Goal: Information Seeking & Learning: Learn about a topic

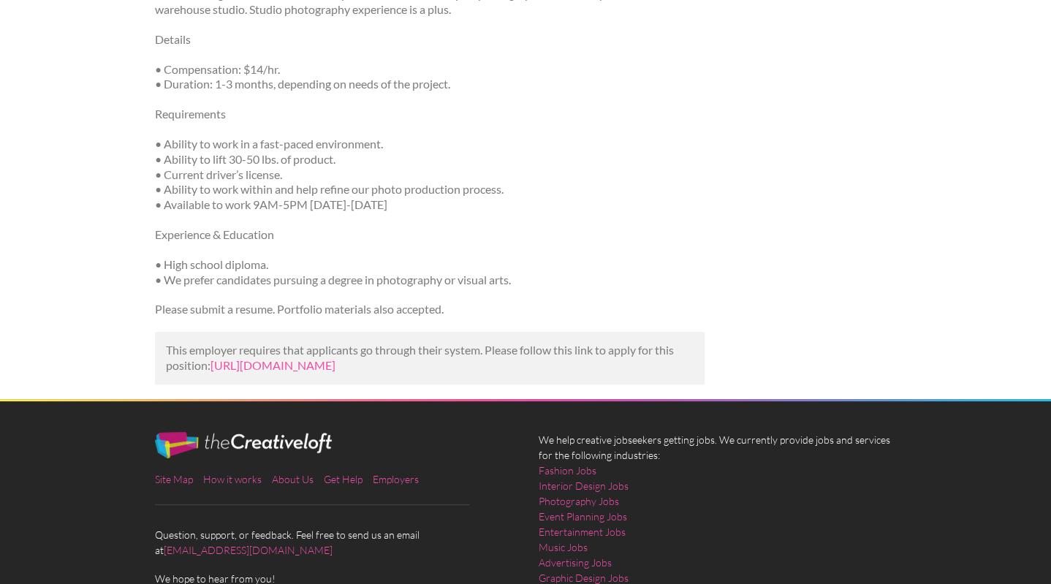
scroll to position [347, 0]
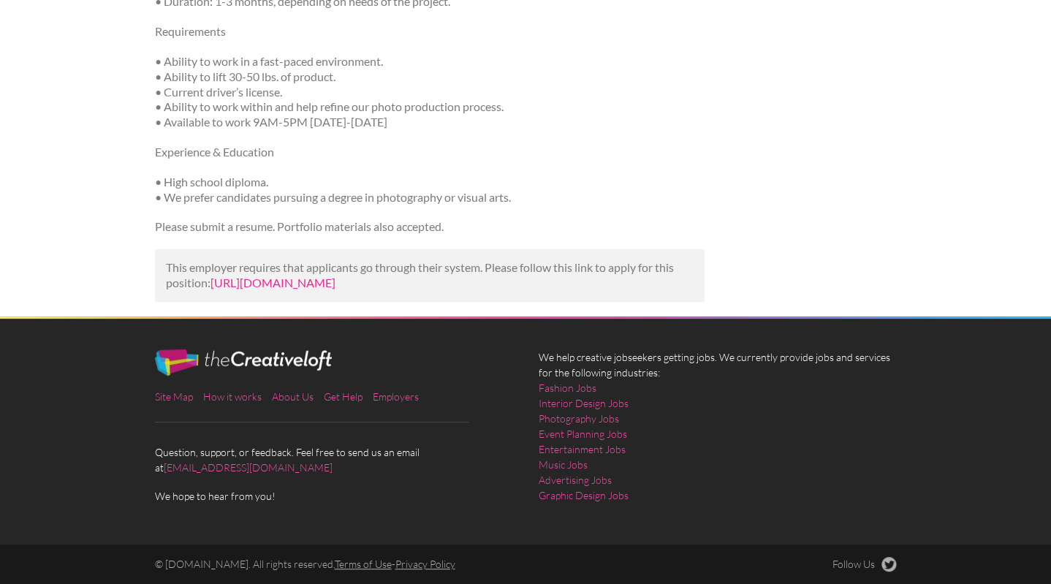
click at [335, 275] on link "https://startup.jobs/photography-assistant-cotopaxi-162961?utm_campaign=google_…" at bounding box center [272, 282] width 125 height 14
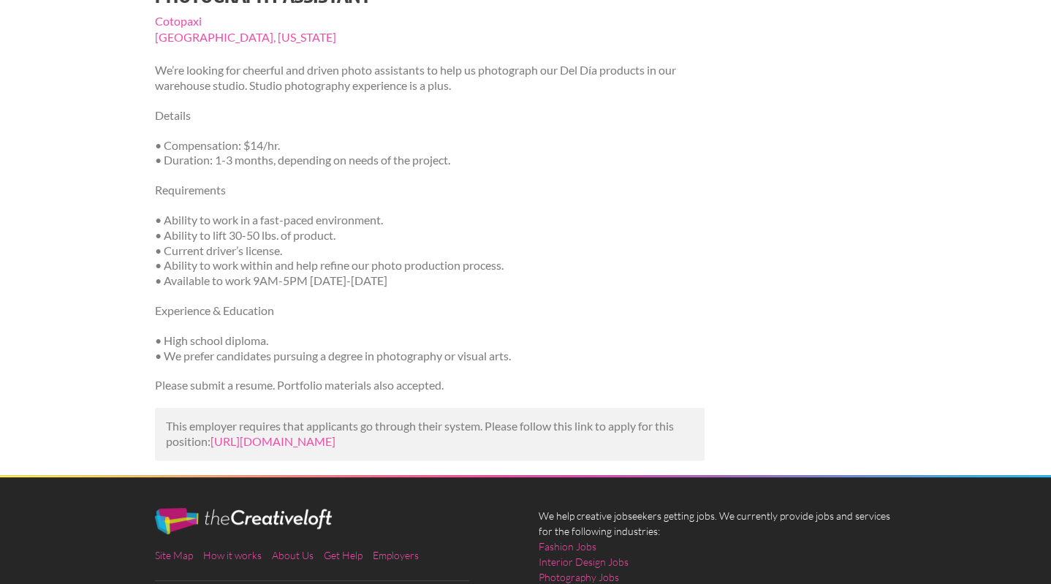
scroll to position [0, 0]
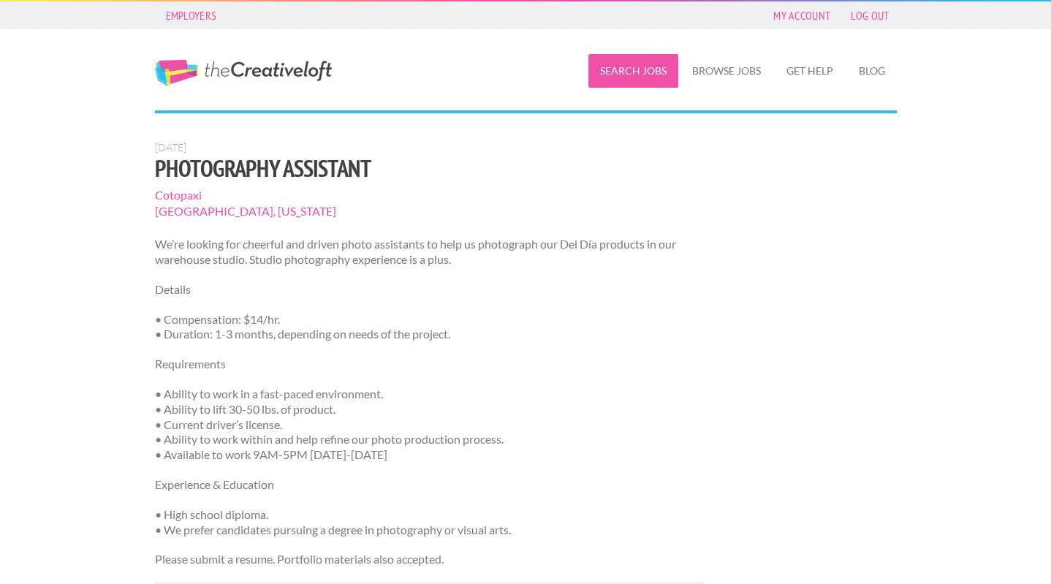
click at [611, 68] on link "Search Jobs" at bounding box center [633, 71] width 90 height 34
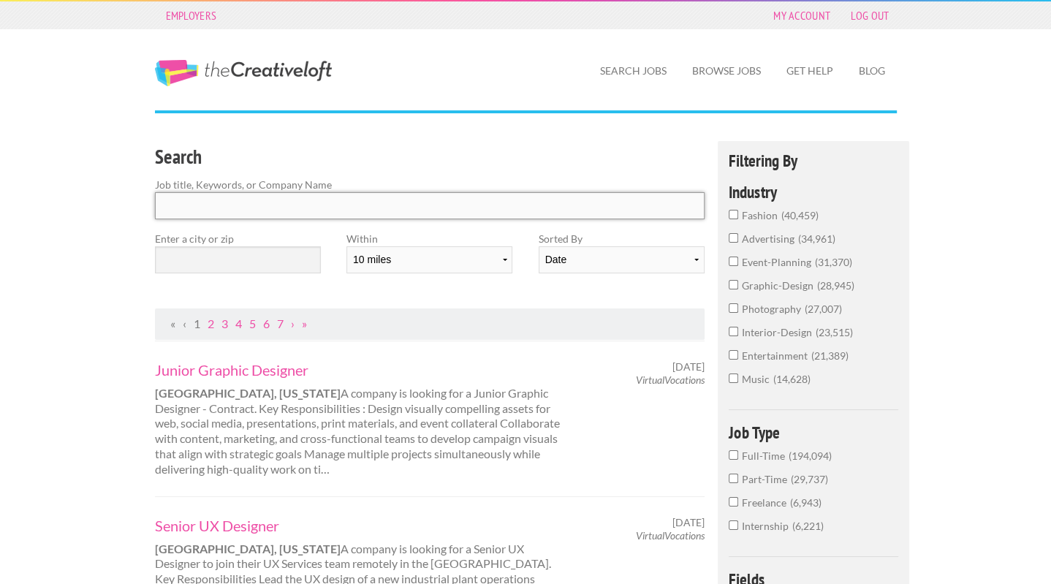
click at [333, 205] on input "Search" at bounding box center [430, 205] width 550 height 27
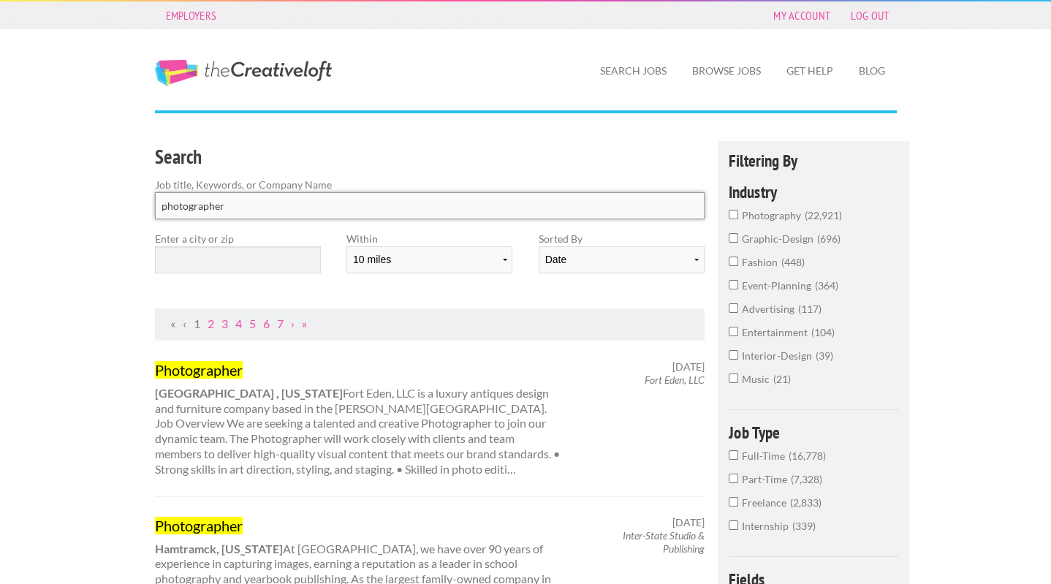
type input "photographer"
click at [297, 247] on input "text" at bounding box center [238, 259] width 166 height 27
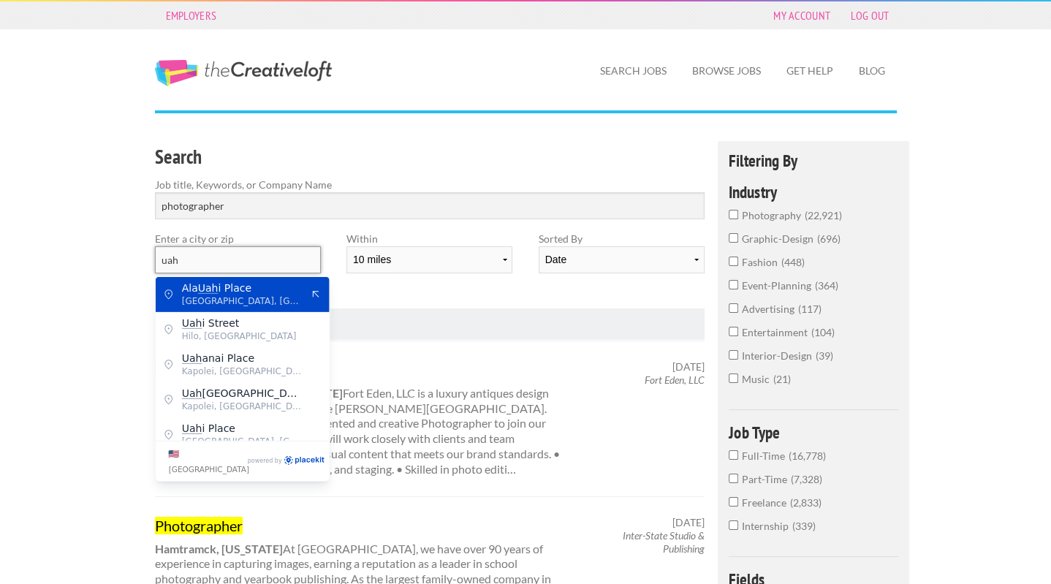
click at [285, 262] on input "uah" at bounding box center [238, 259] width 166 height 27
click at [280, 287] on span "Provo" at bounding box center [242, 287] width 120 height 13
type input "Provo"
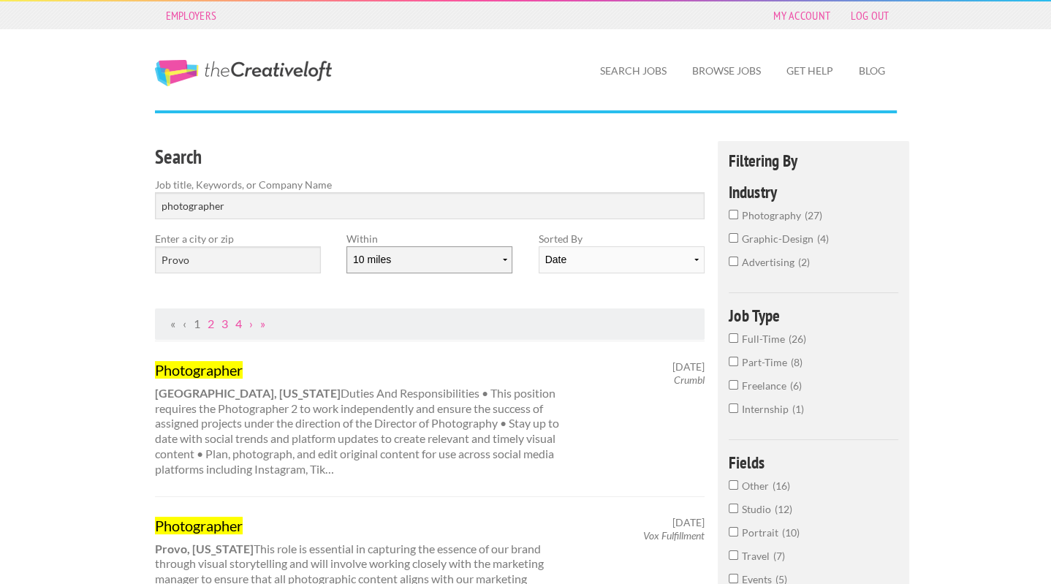
click at [425, 256] on select "10 miles 20 miles 50 miles 100 miles 200 miles 300 miles 400 miles 500 miles" at bounding box center [429, 259] width 166 height 27
select select "20"
click at [346, 246] on select "10 miles 20 miles 50 miles 100 miles 200 miles 300 miles 400 miles 500 miles" at bounding box center [429, 259] width 166 height 27
click at [523, 285] on div "Search Job title, Keywords, or Company Name photographer Enter a city or zip Pr…" at bounding box center [430, 224] width 576 height 167
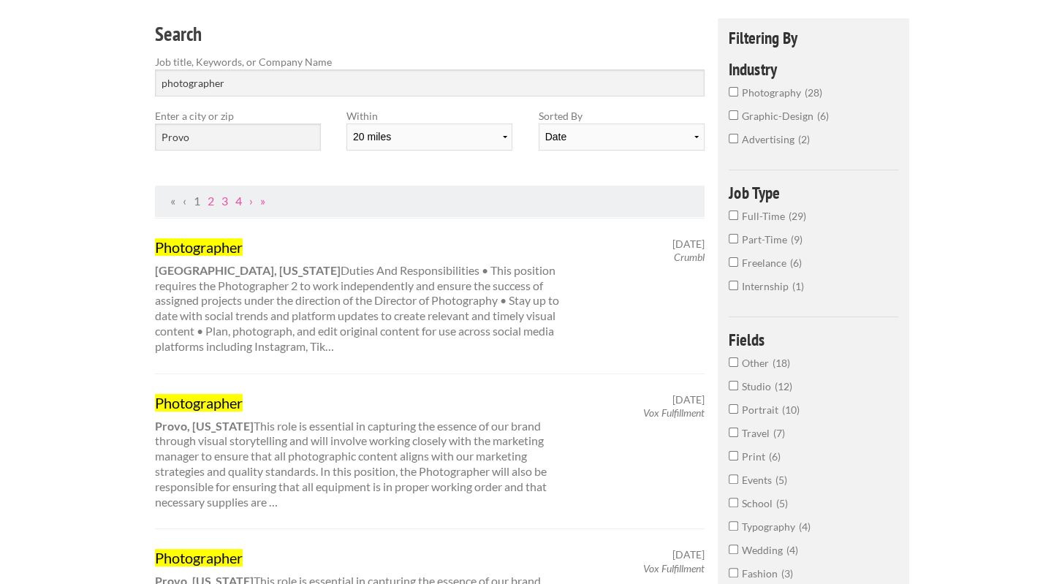
scroll to position [148, 0]
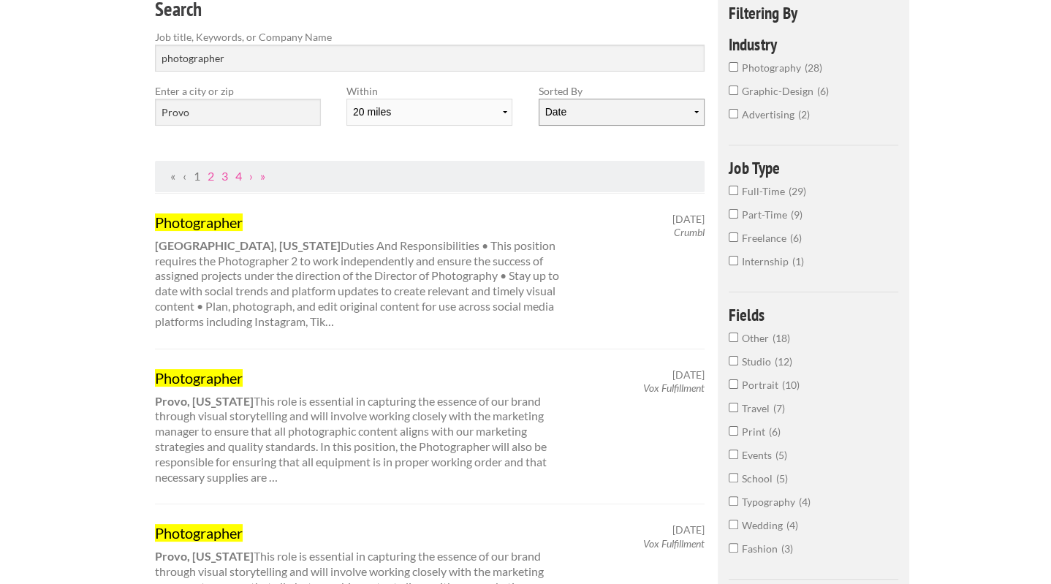
click at [635, 111] on select "Date Relevance" at bounding box center [622, 112] width 166 height 27
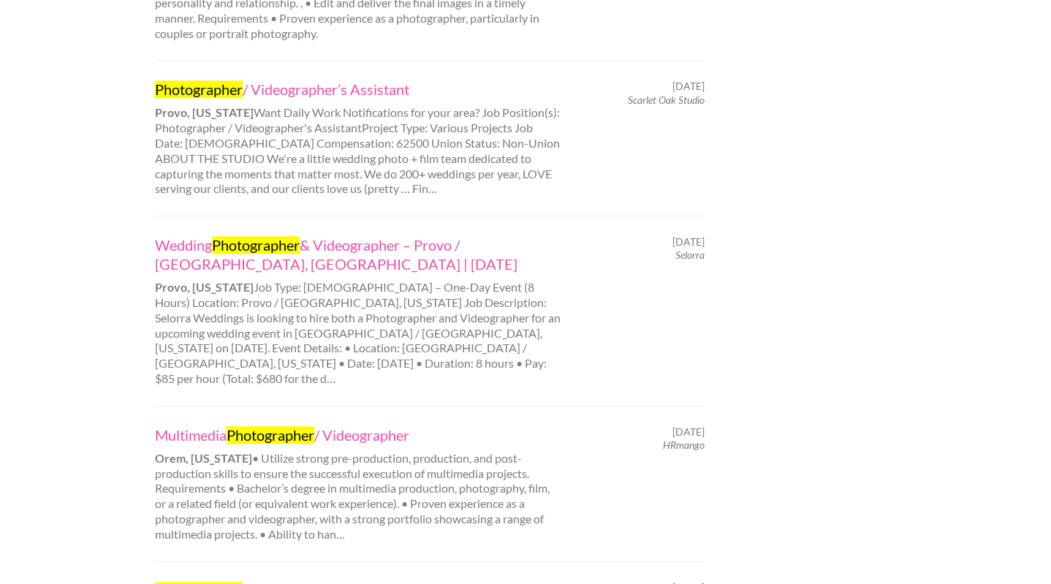
scroll to position [1223, 0]
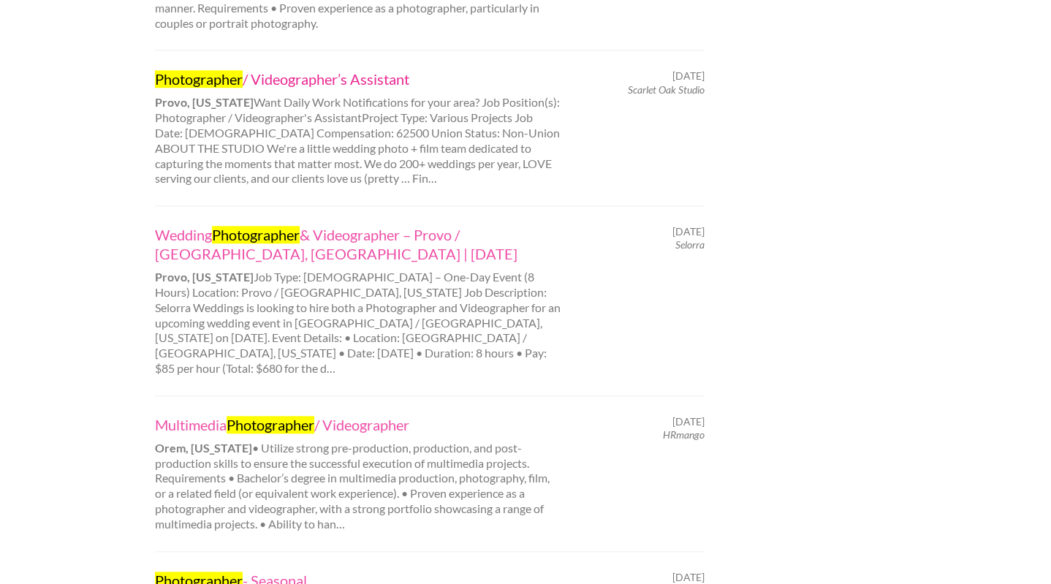
click at [267, 69] on link "Photographer / Videographer’s Assistant" at bounding box center [358, 78] width 406 height 19
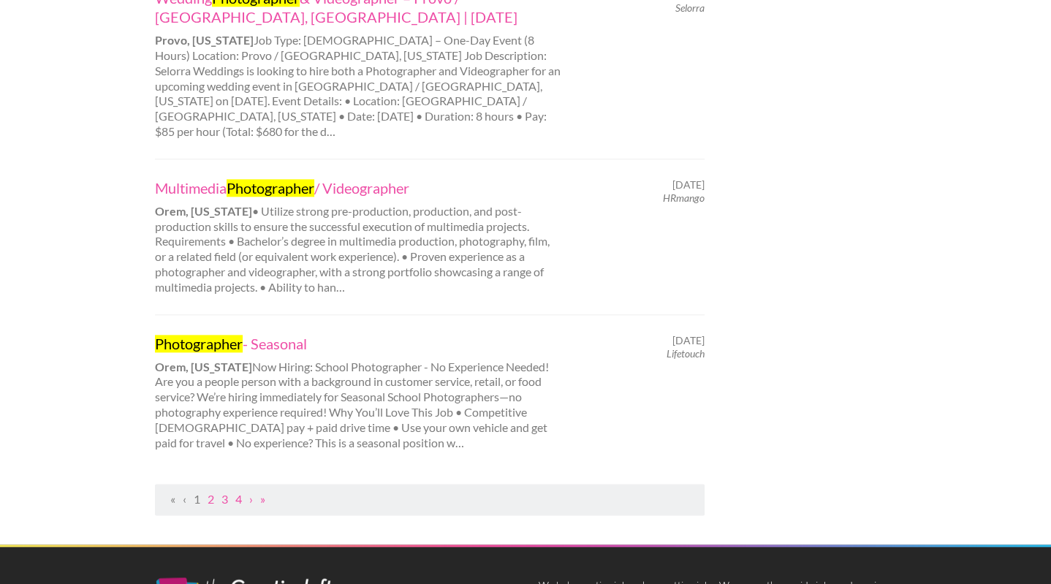
scroll to position [1472, 0]
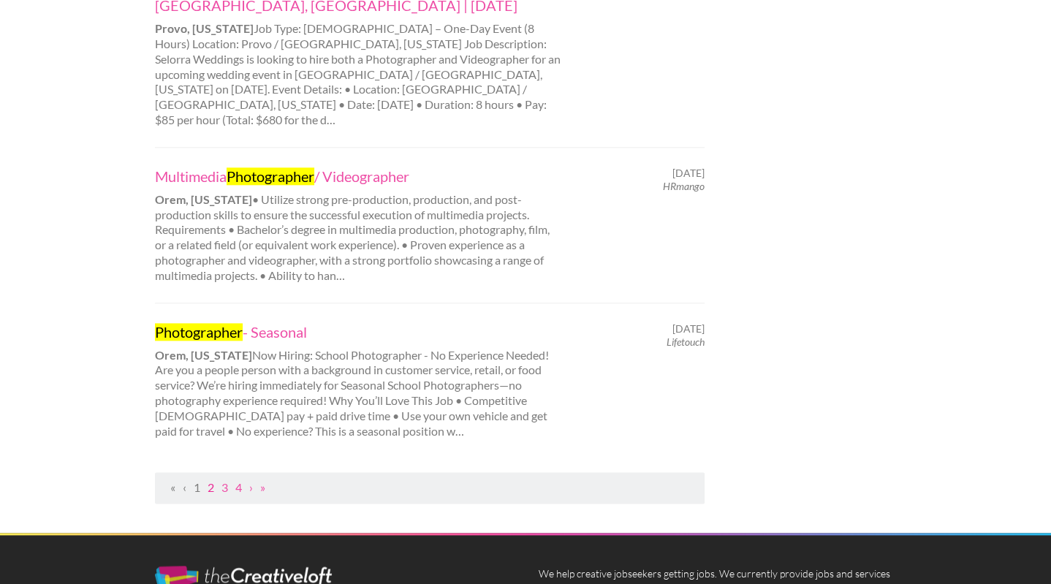
click at [213, 480] on link "2" at bounding box center [211, 487] width 7 height 14
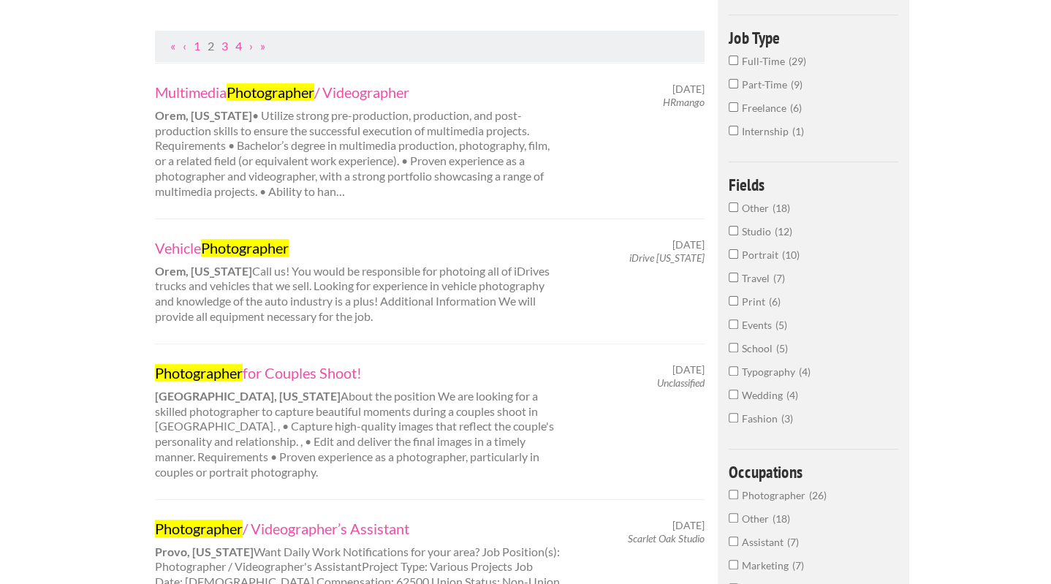
scroll to position [281, 0]
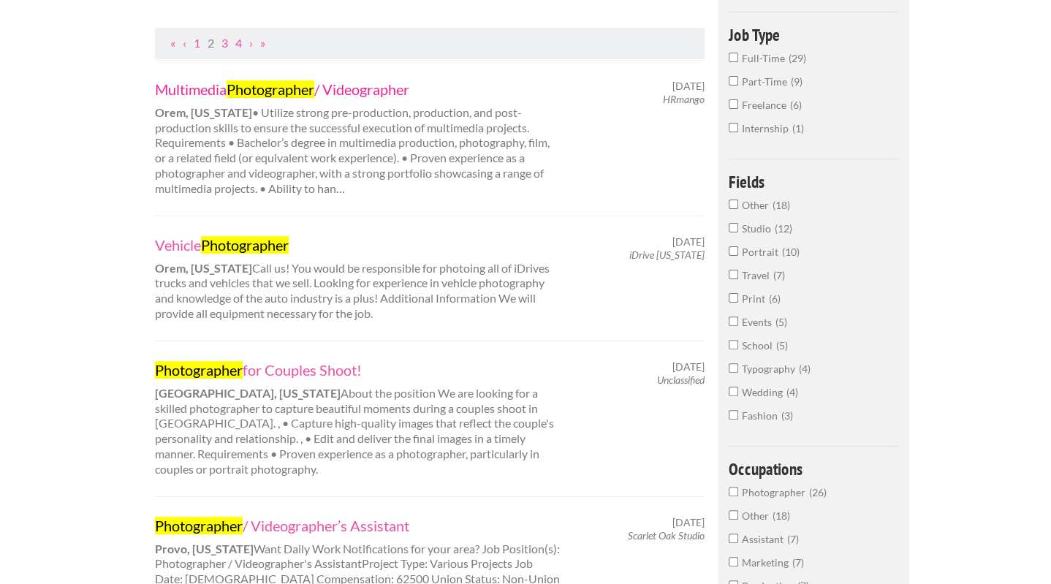
click at [381, 88] on link "Multimedia Photographer / Videographer" at bounding box center [358, 89] width 406 height 19
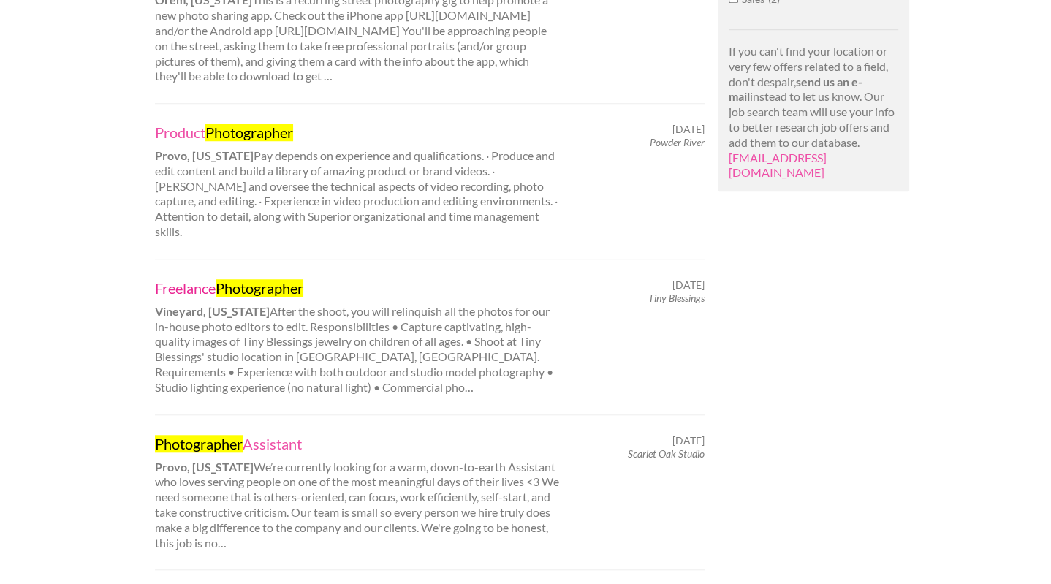
scroll to position [977, 0]
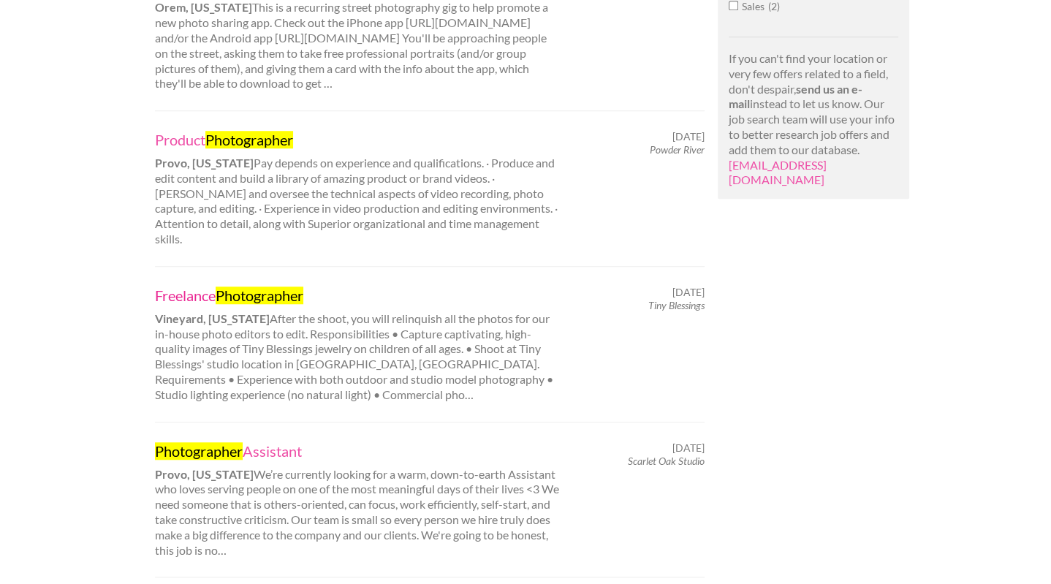
click at [273, 286] on mark "Photographer" at bounding box center [260, 295] width 88 height 18
click at [262, 131] on mark "Photographer" at bounding box center [249, 140] width 88 height 18
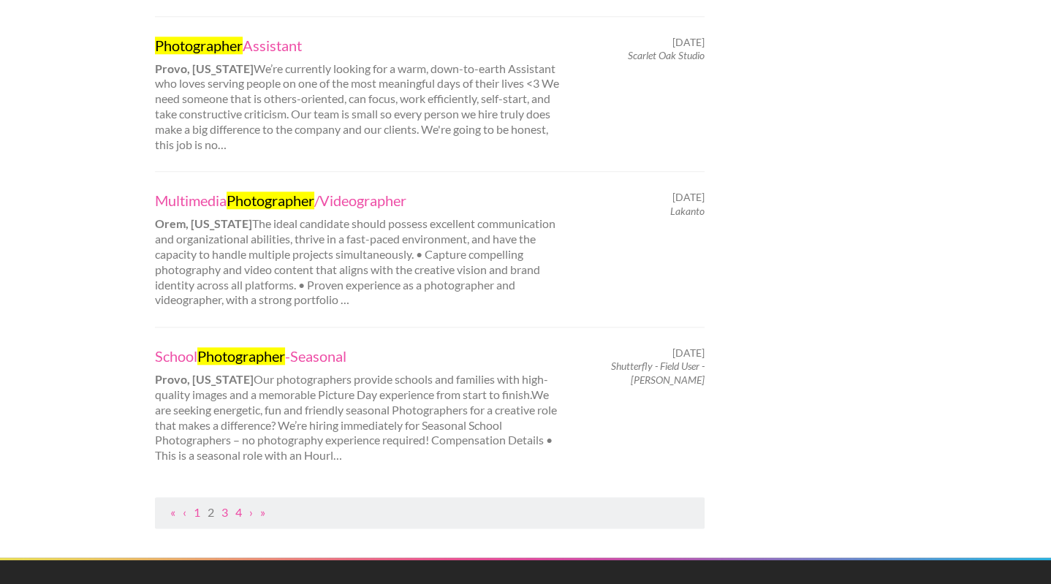
scroll to position [1393, 0]
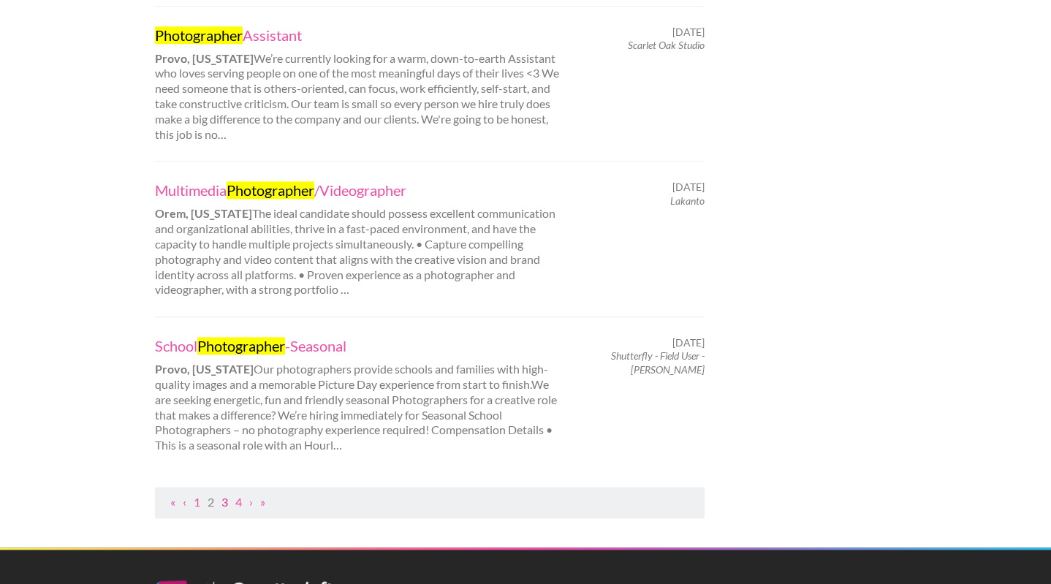
click at [225, 495] on link "3" at bounding box center [224, 502] width 7 height 14
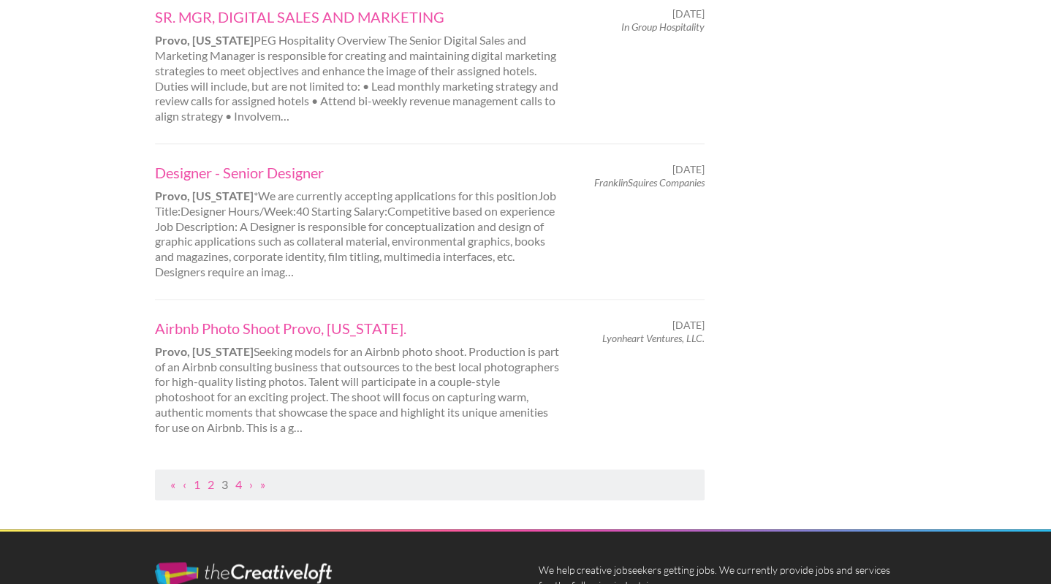
scroll to position [1442, 0]
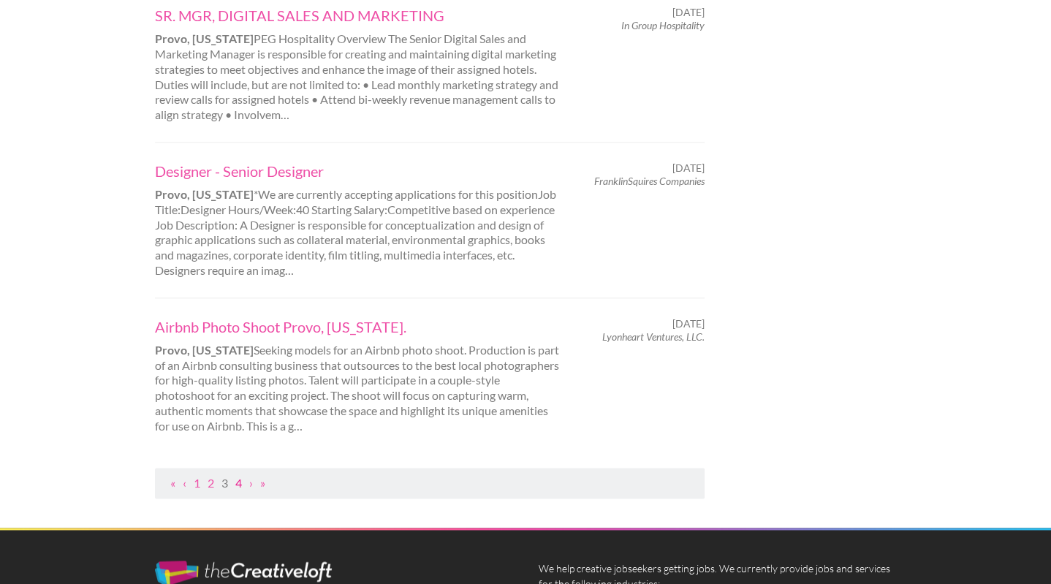
click at [240, 478] on link "4" at bounding box center [238, 483] width 7 height 14
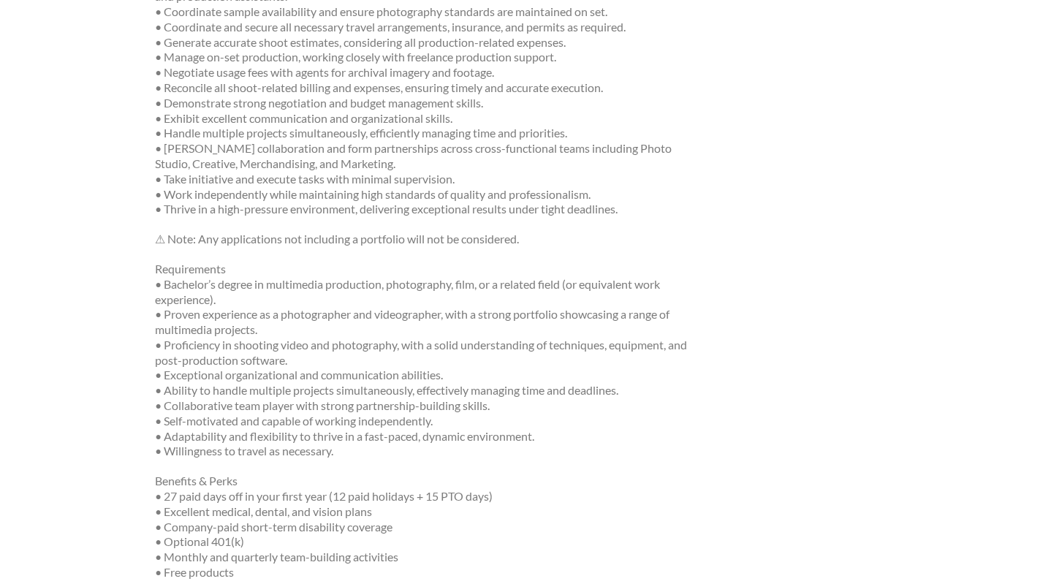
scroll to position [441, 0]
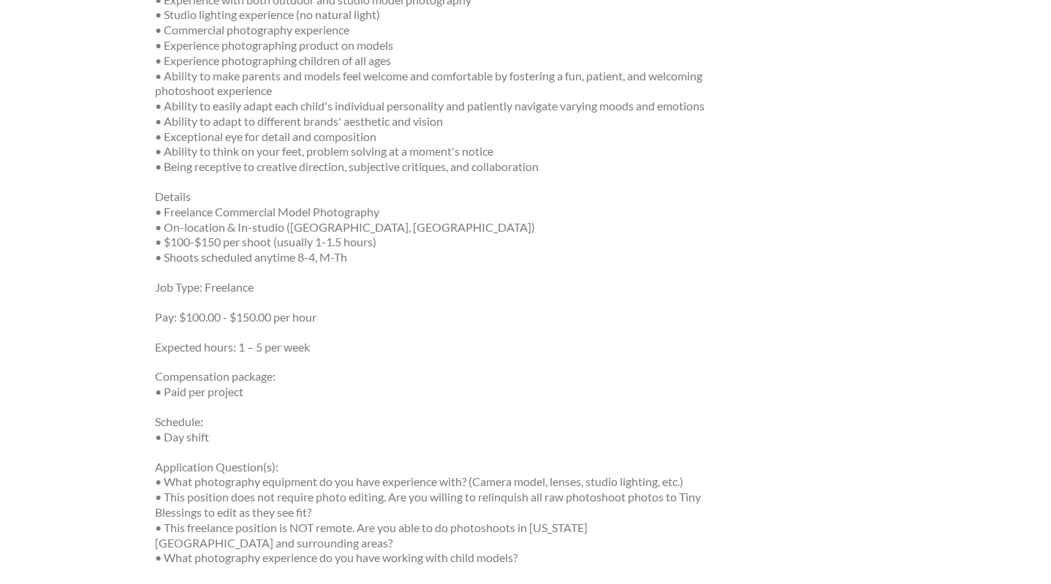
scroll to position [674, 0]
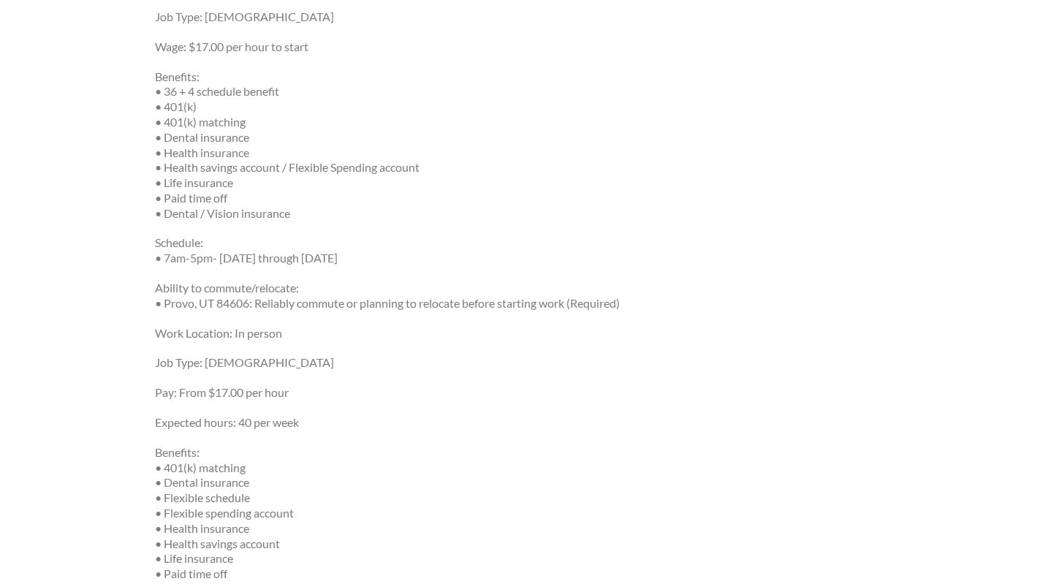
scroll to position [826, 0]
